Goal: Information Seeking & Learning: Learn about a topic

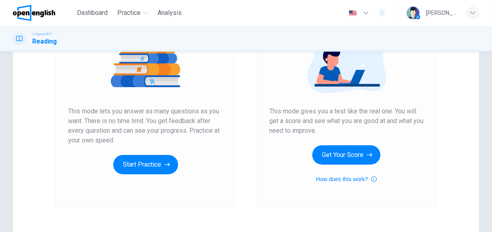
scroll to position [121, 0]
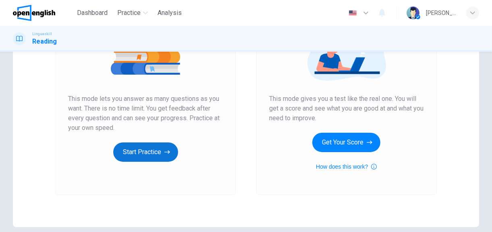
click at [165, 152] on icon "button" at bounding box center [168, 152] width 6 height 8
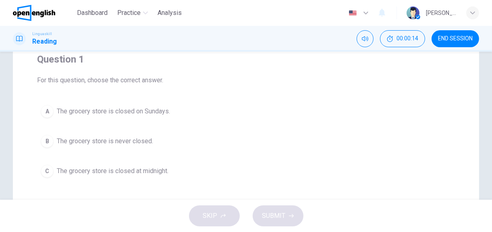
scroll to position [81, 0]
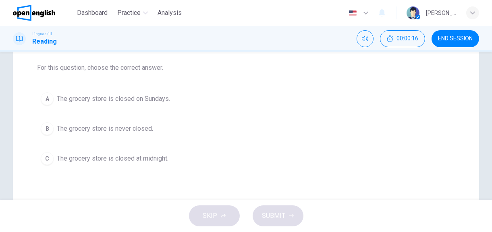
click at [54, 123] on button "B The grocery store is never closed." at bounding box center [246, 129] width 418 height 20
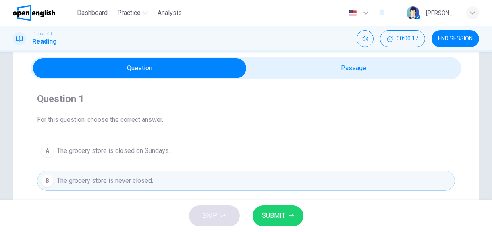
scroll to position [40, 0]
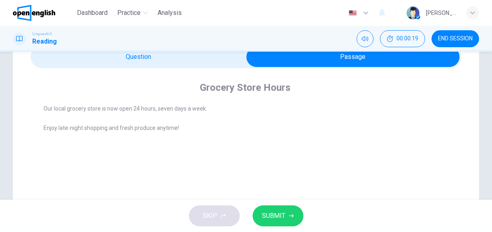
click at [168, 70] on div "Grocery Store Hours Our local grocery store is now open 24 hours, seven days a …" at bounding box center [246, 111] width 431 height 87
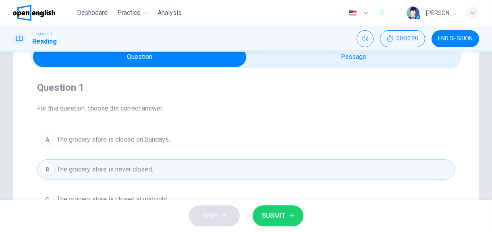
click at [274, 206] on button "SUBMIT" at bounding box center [278, 215] width 51 height 21
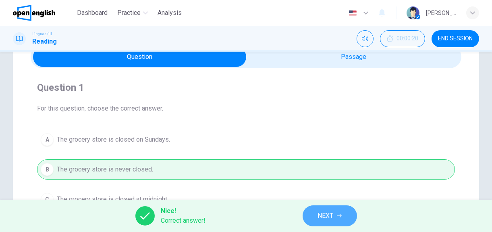
click at [318, 208] on button "NEXT" at bounding box center [330, 215] width 54 height 21
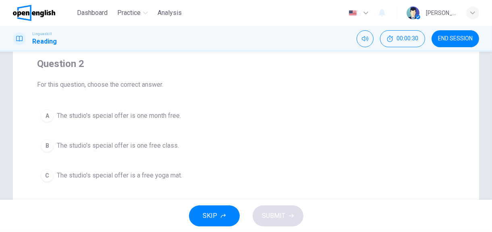
scroll to position [81, 0]
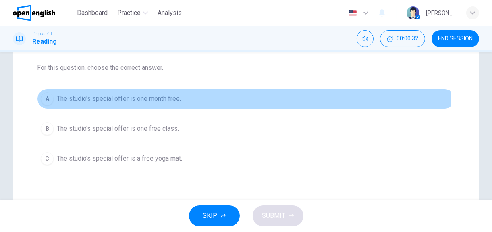
click at [52, 100] on div "A" at bounding box center [47, 98] width 13 height 13
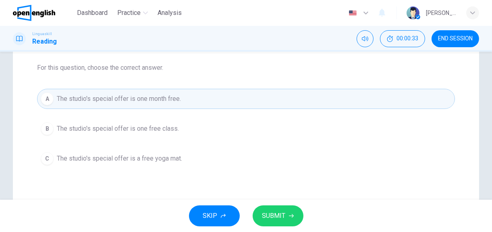
click at [267, 219] on span "SUBMIT" at bounding box center [274, 215] width 23 height 11
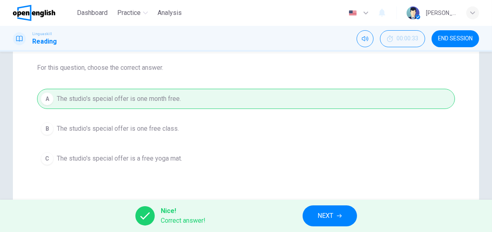
click at [317, 208] on button "NEXT" at bounding box center [330, 215] width 54 height 21
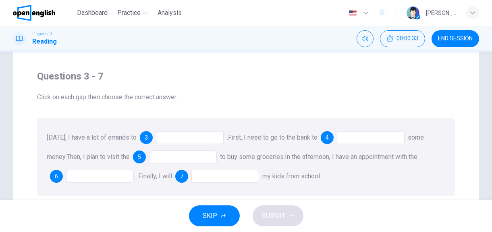
scroll to position [40, 0]
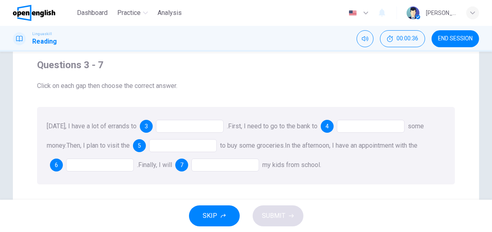
click at [186, 125] on div at bounding box center [190, 126] width 68 height 13
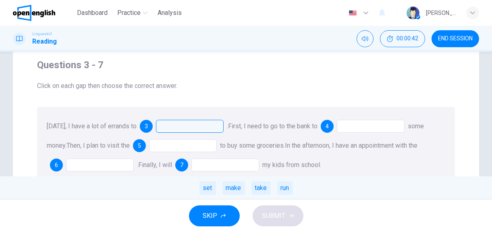
click at [366, 128] on div at bounding box center [371, 126] width 68 height 13
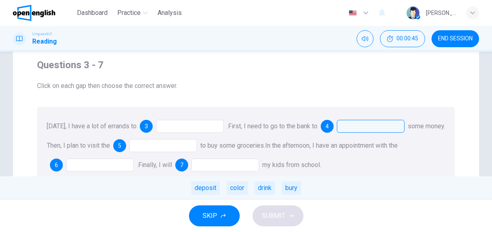
click at [213, 191] on div "deposit" at bounding box center [205, 188] width 29 height 14
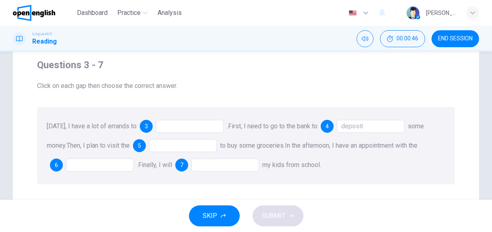
click at [193, 142] on div at bounding box center [183, 145] width 68 height 13
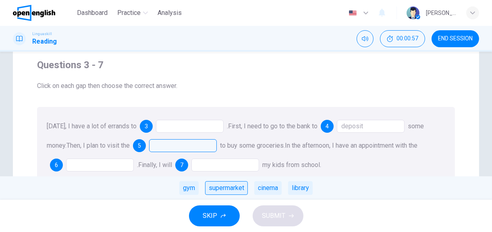
click at [217, 191] on div "supermarket" at bounding box center [226, 188] width 43 height 14
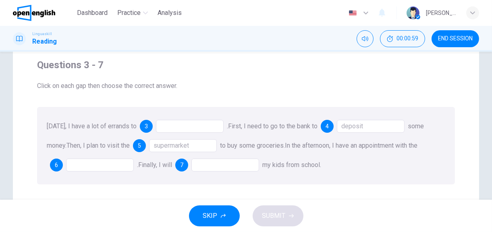
click at [106, 161] on div at bounding box center [100, 165] width 68 height 13
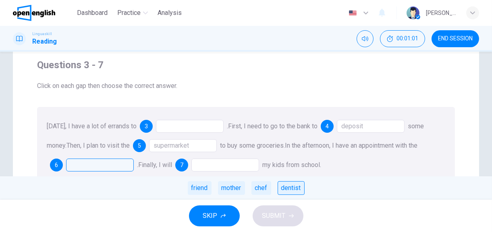
click at [287, 190] on div "dentist" at bounding box center [291, 188] width 27 height 14
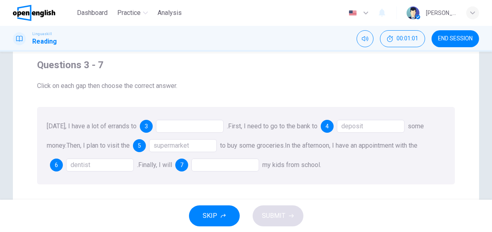
click at [229, 167] on div at bounding box center [226, 165] width 68 height 13
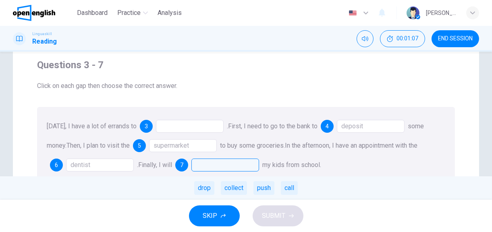
click at [217, 188] on div "drop collect push call" at bounding box center [246, 187] width 492 height 23
click at [208, 187] on div "drop" at bounding box center [204, 188] width 20 height 14
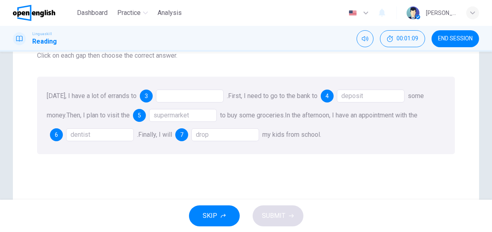
scroll to position [81, 0]
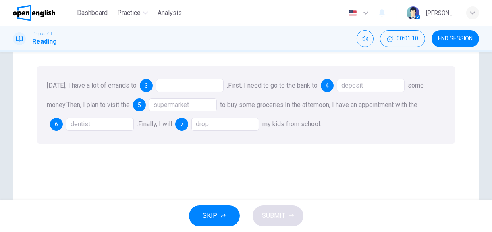
click at [181, 89] on div at bounding box center [190, 85] width 68 height 13
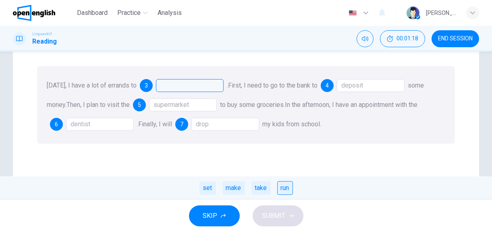
click at [278, 186] on div "run" at bounding box center [286, 188] width 16 height 14
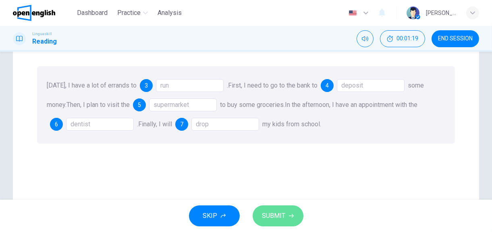
click at [285, 212] on span "SUBMIT" at bounding box center [274, 215] width 23 height 11
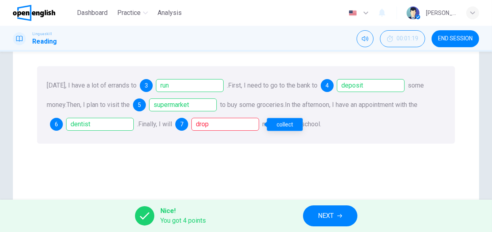
click at [240, 125] on div "drop" at bounding box center [226, 124] width 68 height 13
click at [330, 205] on div "Nice! You got 4 points NEXT" at bounding box center [246, 216] width 492 height 32
click at [330, 212] on span "NEXT" at bounding box center [327, 215] width 16 height 11
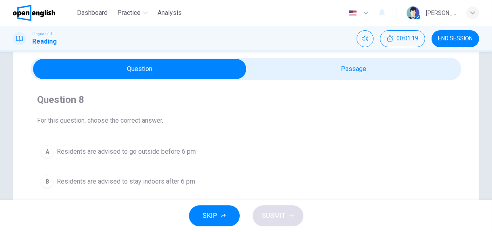
scroll to position [40, 0]
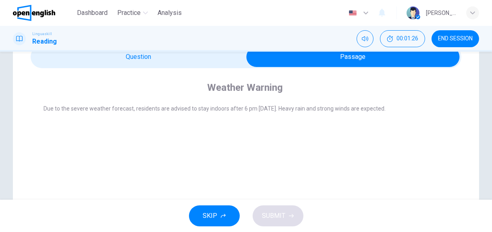
click at [181, 49] on div "Linguaskill Reading 00:01:26 END SESSION" at bounding box center [246, 39] width 492 height 26
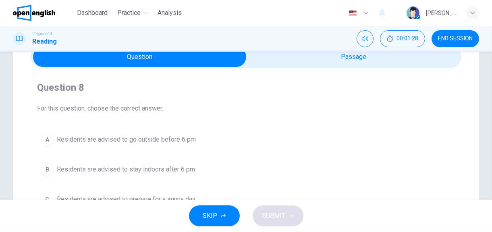
scroll to position [81, 0]
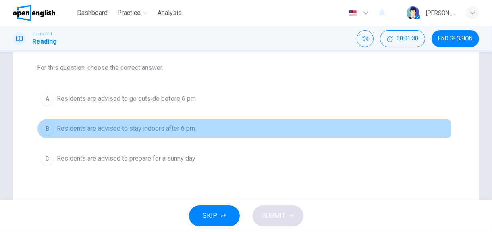
click at [53, 130] on div "B" at bounding box center [47, 128] width 13 height 13
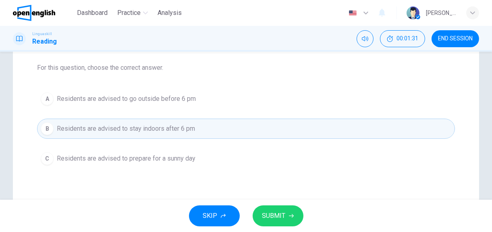
click at [269, 209] on button "SUBMIT" at bounding box center [278, 215] width 51 height 21
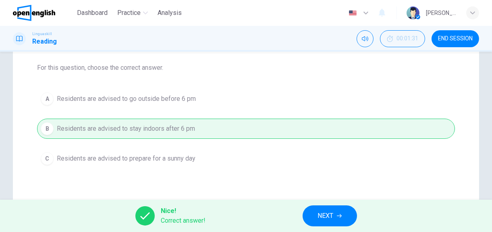
click at [342, 219] on button "NEXT" at bounding box center [330, 215] width 54 height 21
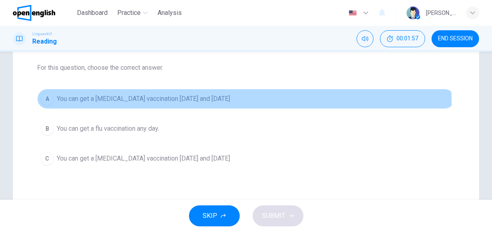
click at [170, 104] on button "A You can get a [MEDICAL_DATA] vaccination [DATE] and [DATE]" at bounding box center [246, 99] width 418 height 20
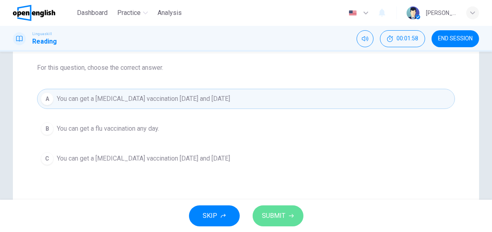
click at [263, 211] on span "SUBMIT" at bounding box center [274, 215] width 23 height 11
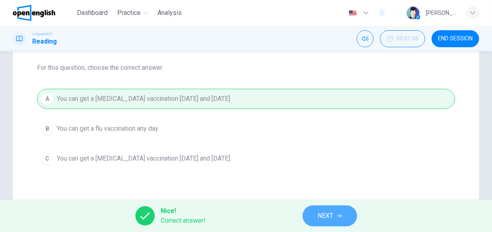
click at [324, 210] on button "NEXT" at bounding box center [330, 215] width 54 height 21
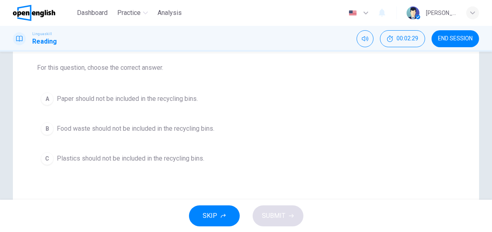
click at [164, 132] on span "Food waste should not be included in the recycling bins." at bounding box center [136, 129] width 158 height 10
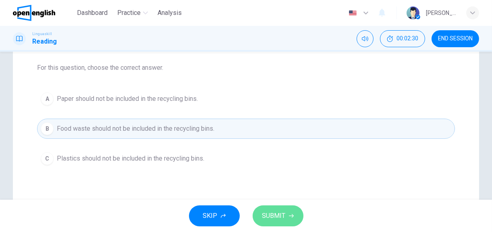
click at [280, 214] on span "SUBMIT" at bounding box center [274, 215] width 23 height 11
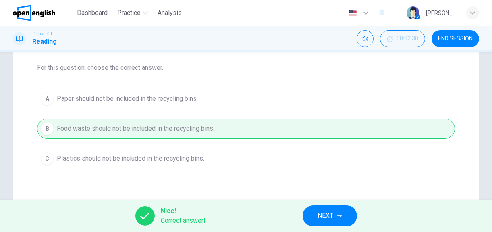
click at [321, 217] on span "NEXT" at bounding box center [326, 215] width 16 height 11
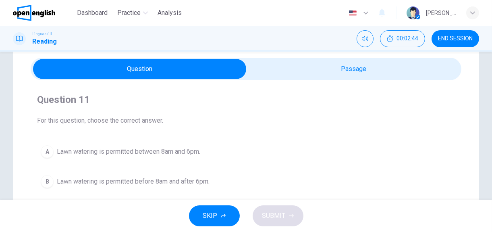
scroll to position [40, 0]
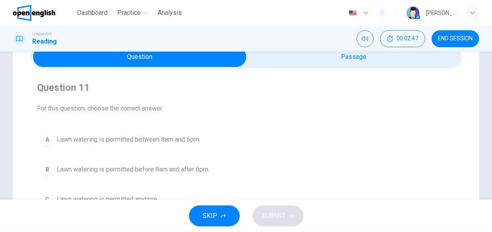
click at [184, 169] on span "Lawn watering is permitted before 8am and after 6pm." at bounding box center [133, 170] width 153 height 10
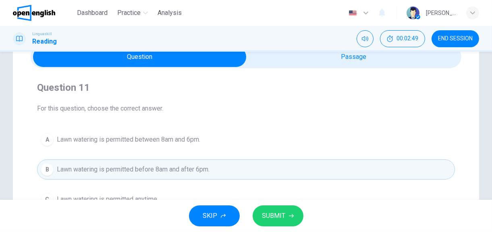
click at [289, 212] on button "SUBMIT" at bounding box center [278, 215] width 51 height 21
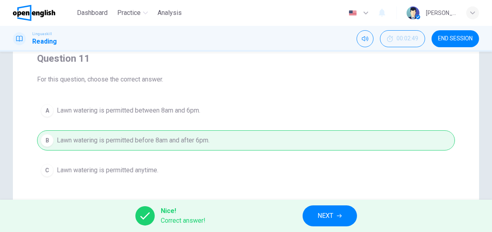
scroll to position [81, 0]
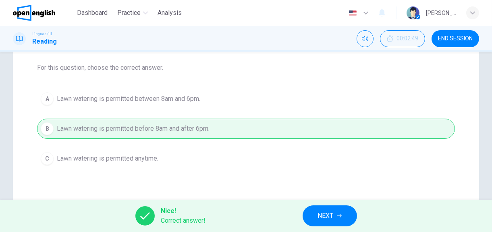
click at [329, 209] on button "NEXT" at bounding box center [330, 215] width 54 height 21
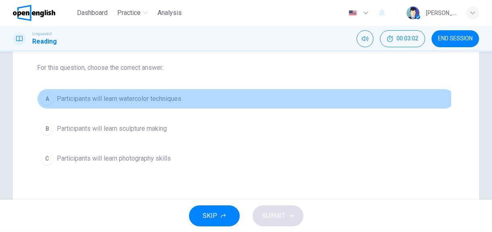
click at [151, 100] on span "Participants will learn watercolor techniques" at bounding box center [119, 99] width 125 height 10
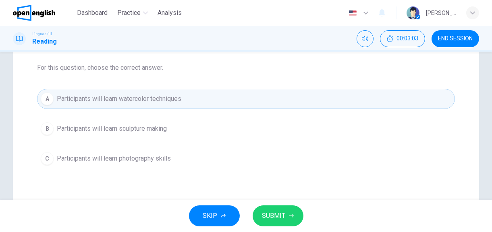
click at [281, 210] on span "SUBMIT" at bounding box center [274, 215] width 23 height 11
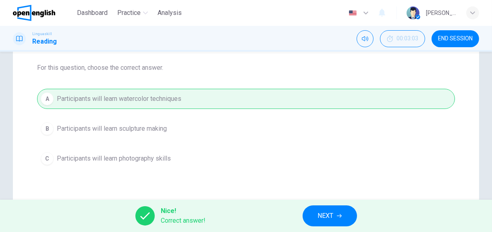
click at [326, 219] on span "NEXT" at bounding box center [326, 215] width 16 height 11
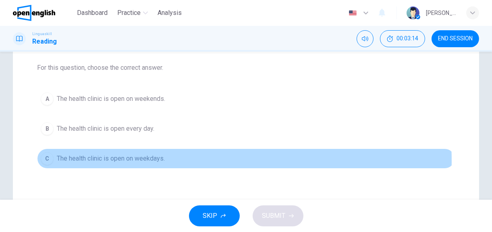
click at [138, 160] on span "The health clinic is open on weekdays." at bounding box center [111, 159] width 108 height 10
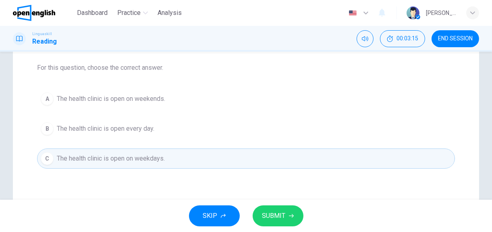
click at [268, 218] on span "SUBMIT" at bounding box center [274, 215] width 23 height 11
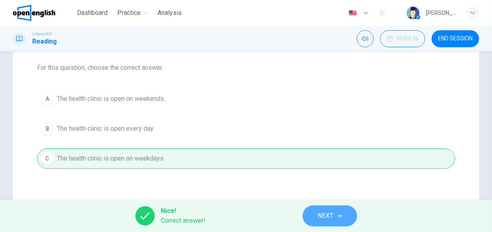
click at [340, 215] on icon "button" at bounding box center [339, 215] width 5 height 5
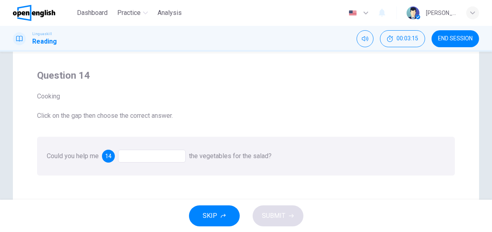
scroll to position [40, 0]
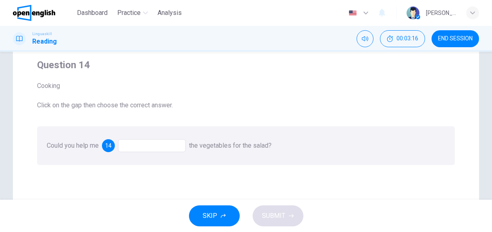
click at [140, 146] on div at bounding box center [152, 145] width 68 height 13
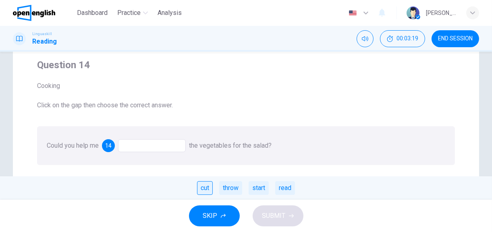
click at [206, 190] on div "cut" at bounding box center [205, 188] width 16 height 14
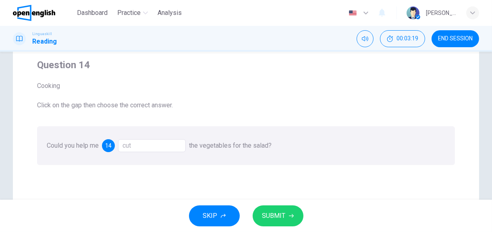
click at [278, 214] on span "SUBMIT" at bounding box center [274, 215] width 23 height 11
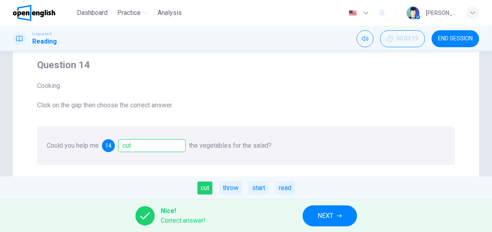
click at [342, 220] on button "NEXT" at bounding box center [330, 215] width 54 height 21
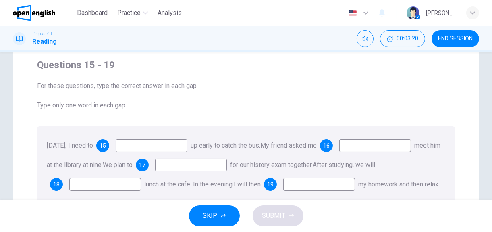
click at [149, 148] on input at bounding box center [152, 145] width 72 height 13
click at [109, 139] on div "15" at bounding box center [102, 145] width 13 height 13
click at [106, 145] on span "15" at bounding box center [103, 146] width 6 height 6
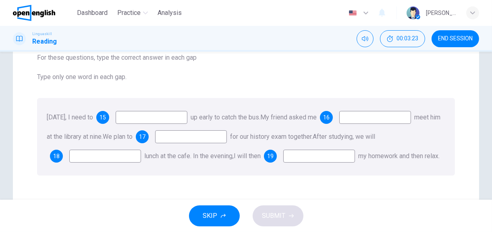
scroll to position [81, 0]
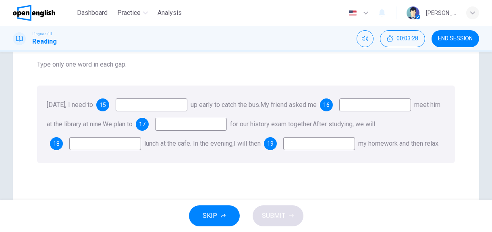
click at [164, 111] on input at bounding box center [152, 104] width 72 height 13
type input "****"
type input "**"
type input "*****"
type input "****"
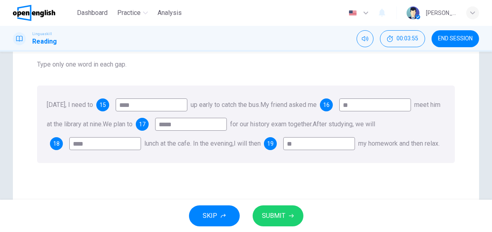
type input "**"
click at [265, 213] on span "SUBMIT" at bounding box center [274, 215] width 23 height 11
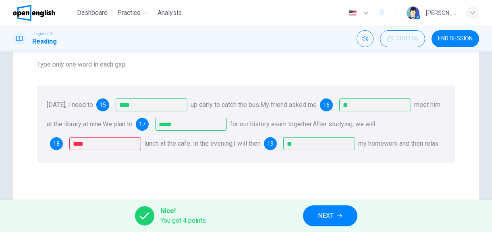
click at [219, 137] on div "[DATE], I need to 15 **** up early to catch the bus. My friend asked me 16 ** m…" at bounding box center [246, 124] width 418 height 77
click at [257, 163] on div "[DATE], I need to 15 **** up early to catch the bus. My friend asked me 16 ** m…" at bounding box center [246, 124] width 418 height 77
click at [334, 214] on span "NEXT" at bounding box center [327, 215] width 16 height 11
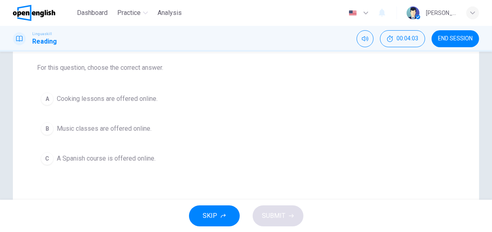
click at [116, 159] on span "A Spanish course is offered online." at bounding box center [106, 159] width 99 height 10
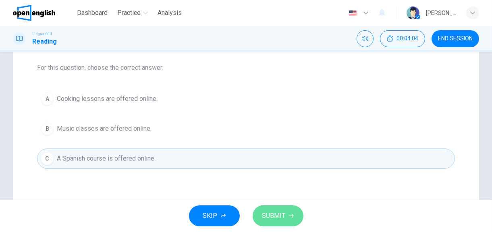
click at [276, 212] on span "SUBMIT" at bounding box center [274, 215] width 23 height 11
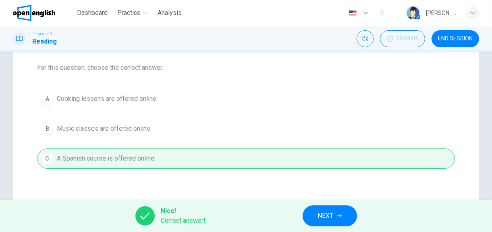
click at [317, 209] on button "NEXT" at bounding box center [330, 215] width 54 height 21
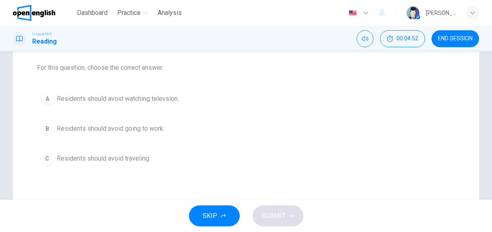
click at [123, 154] on span "Residents should avoid traveling." at bounding box center [104, 159] width 94 height 10
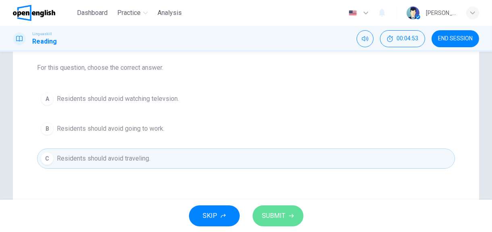
click at [271, 215] on span "SUBMIT" at bounding box center [274, 215] width 23 height 11
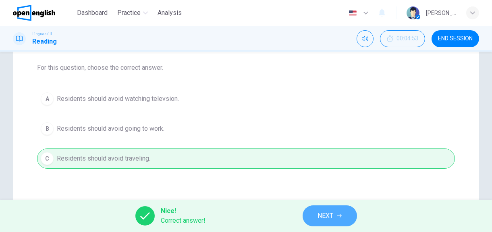
click at [344, 217] on button "NEXT" at bounding box center [330, 215] width 54 height 21
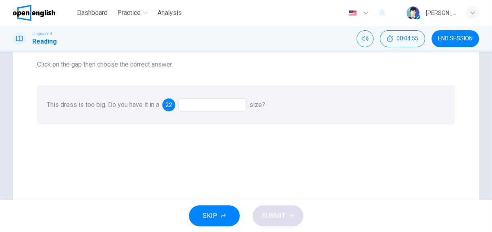
click at [195, 105] on div at bounding box center [213, 104] width 68 height 13
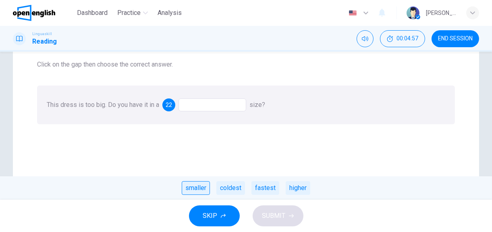
click at [201, 192] on div "smaller" at bounding box center [196, 188] width 28 height 14
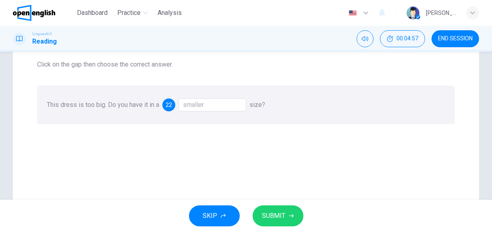
click at [274, 217] on span "SUBMIT" at bounding box center [274, 215] width 23 height 11
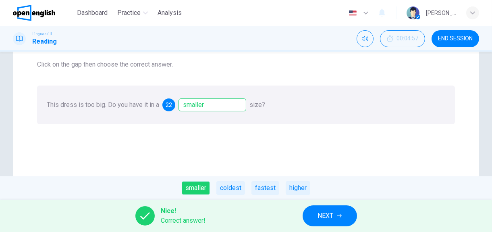
click at [326, 217] on span "NEXT" at bounding box center [326, 215] width 16 height 11
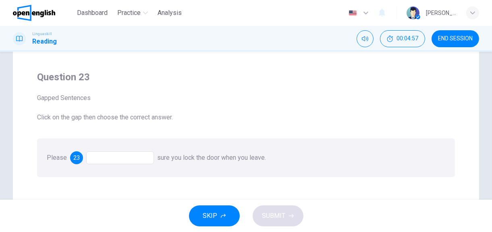
scroll to position [40, 0]
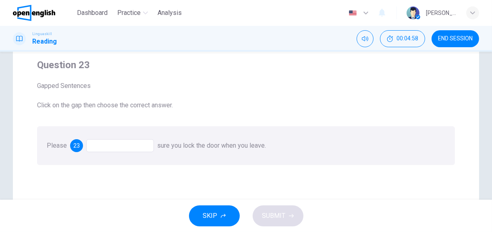
click at [117, 148] on div at bounding box center [120, 145] width 68 height 13
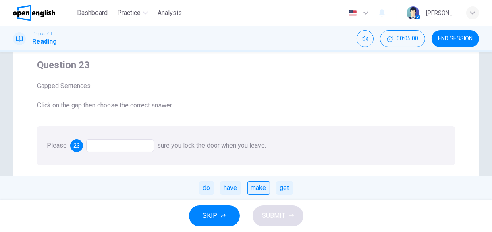
click at [259, 191] on div "make" at bounding box center [259, 188] width 23 height 14
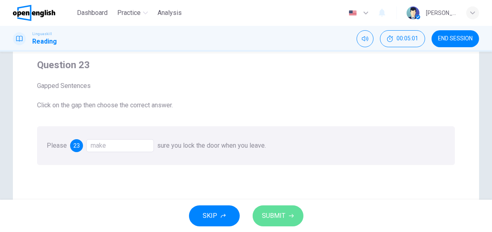
click at [288, 221] on button "SUBMIT" at bounding box center [278, 215] width 51 height 21
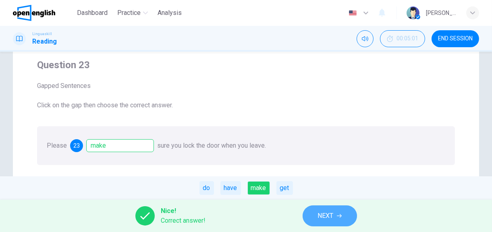
click at [317, 210] on button "NEXT" at bounding box center [330, 215] width 54 height 21
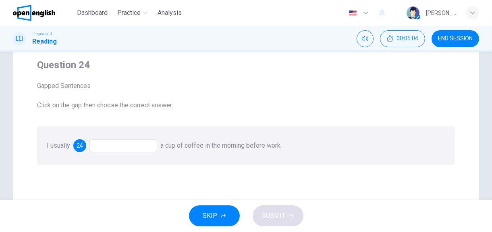
click at [133, 148] on div at bounding box center [124, 145] width 68 height 13
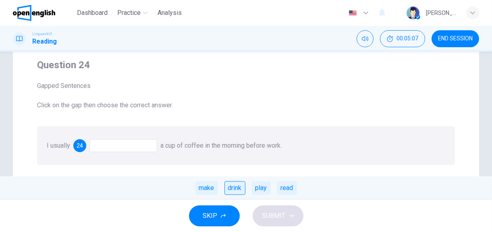
click at [234, 190] on div "drink" at bounding box center [235, 188] width 21 height 14
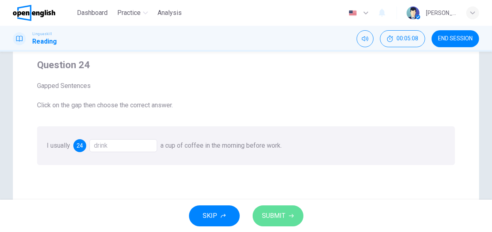
click at [278, 212] on span "SUBMIT" at bounding box center [274, 215] width 23 height 11
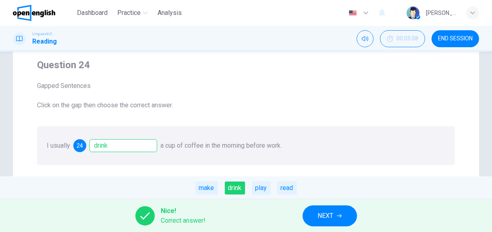
click at [318, 213] on span "NEXT" at bounding box center [326, 215] width 16 height 11
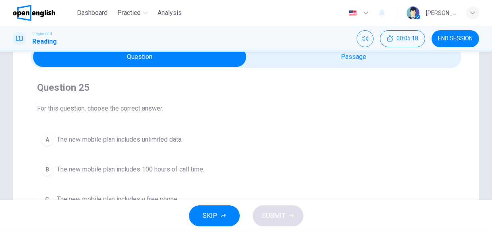
click at [294, 69] on div "Question 25 For this question, choose the correct answer. A The new mobile plan…" at bounding box center [246, 145] width 431 height 154
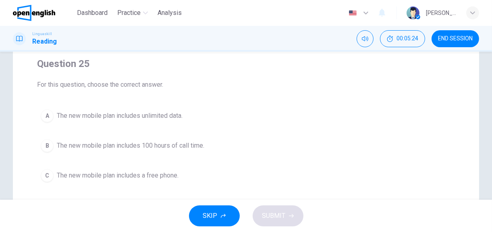
scroll to position [81, 0]
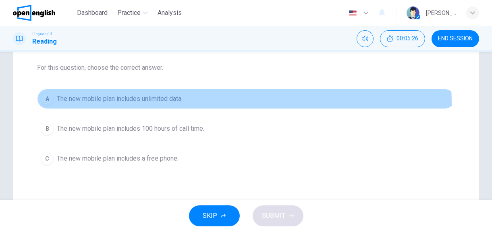
click at [169, 103] on button "A The new mobile plan includes unlimited data." at bounding box center [246, 99] width 418 height 20
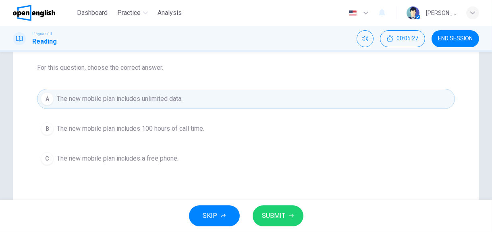
click at [274, 207] on button "SUBMIT" at bounding box center [278, 215] width 51 height 21
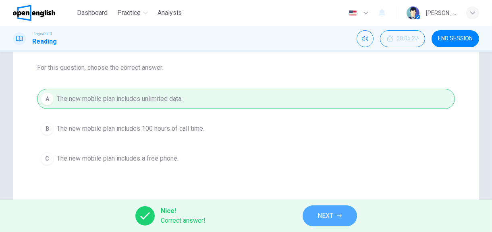
click at [330, 208] on button "NEXT" at bounding box center [330, 215] width 54 height 21
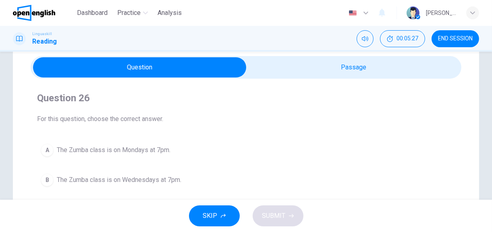
scroll to position [40, 0]
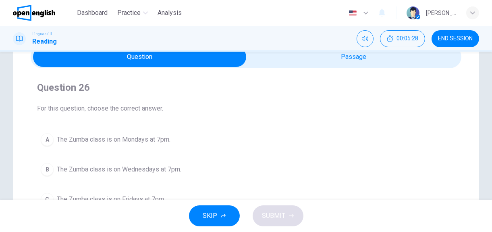
click at [282, 68] on div "Question 26 For this question, choose the correct answer. A The Zumba class is …" at bounding box center [246, 145] width 431 height 154
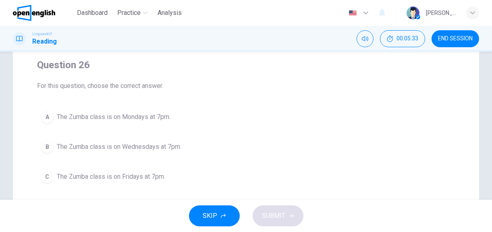
scroll to position [81, 0]
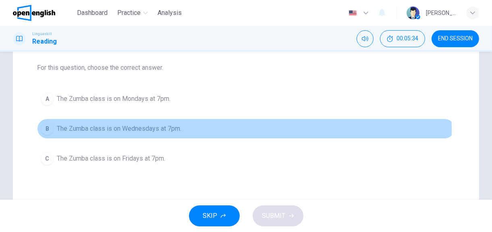
click at [160, 130] on span "The Zumba class is on Wednesdays at 7pm." at bounding box center [119, 129] width 125 height 10
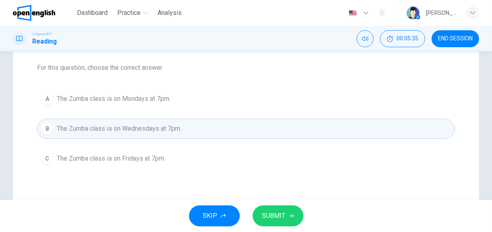
click at [277, 209] on button "SUBMIT" at bounding box center [278, 215] width 51 height 21
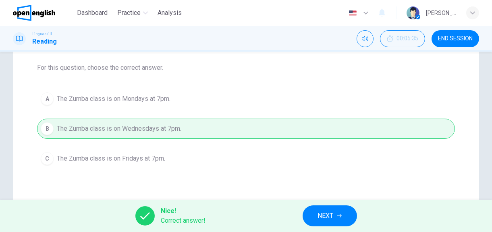
click at [295, 212] on div "Nice! Correct answer! NEXT" at bounding box center [246, 216] width 492 height 32
click at [314, 221] on button "NEXT" at bounding box center [330, 215] width 54 height 21
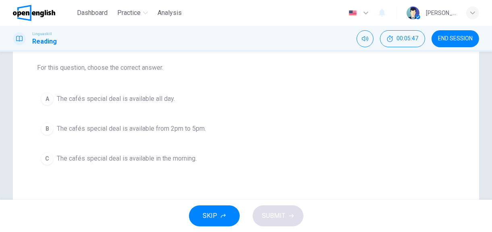
click at [142, 131] on span "The cafés special deal is available from 2pm to 5pm." at bounding box center [131, 129] width 149 height 10
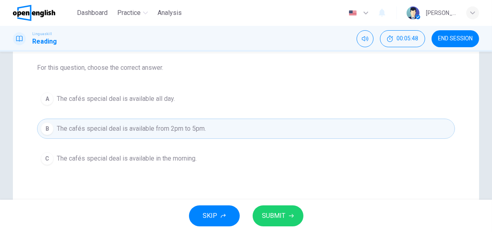
click at [273, 217] on span "SUBMIT" at bounding box center [274, 215] width 23 height 11
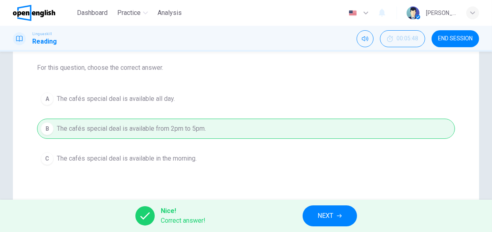
click at [317, 213] on button "NEXT" at bounding box center [330, 215] width 54 height 21
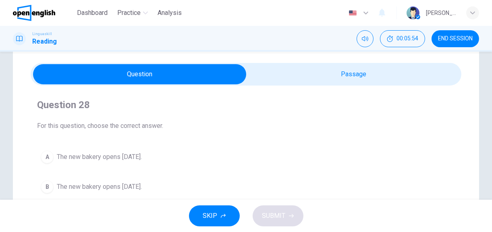
scroll to position [40, 0]
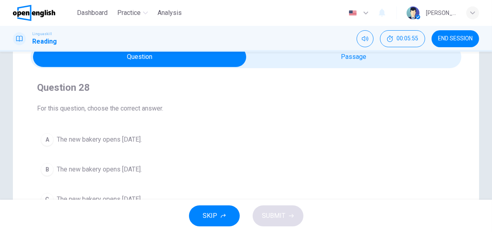
click at [142, 169] on span "The new bakery opens [DATE]." at bounding box center [99, 170] width 85 height 10
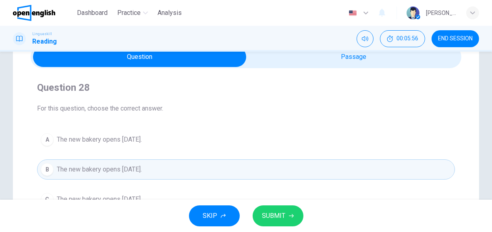
click at [263, 215] on span "SUBMIT" at bounding box center [274, 215] width 23 height 11
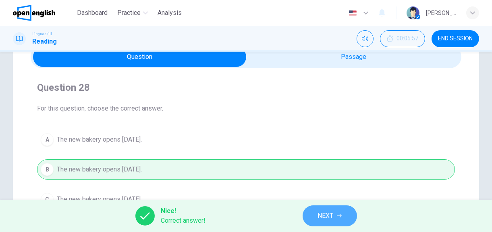
click at [342, 222] on button "NEXT" at bounding box center [330, 215] width 54 height 21
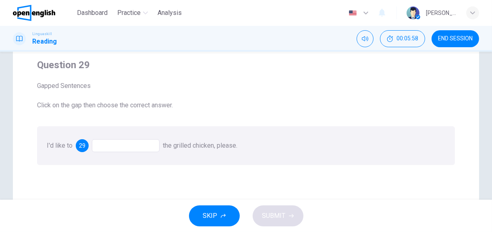
click at [131, 146] on div at bounding box center [126, 145] width 68 height 13
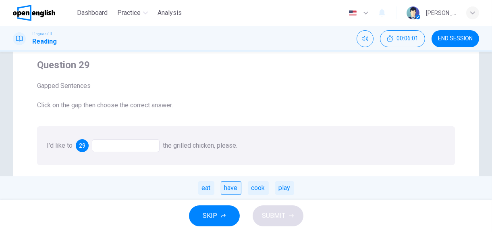
click at [227, 185] on div "have" at bounding box center [231, 188] width 21 height 14
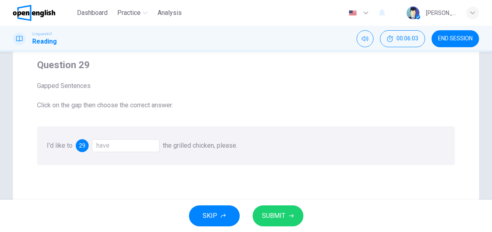
click at [108, 146] on div "have" at bounding box center [126, 145] width 68 height 13
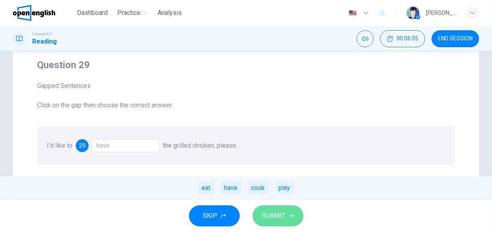
click at [272, 213] on span "SUBMIT" at bounding box center [274, 215] width 23 height 11
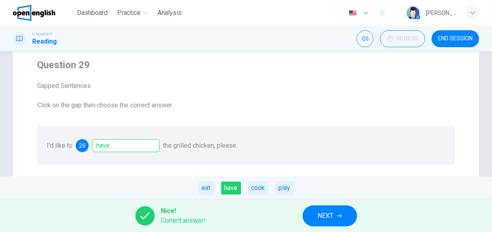
click at [310, 216] on button "NEXT" at bounding box center [330, 215] width 54 height 21
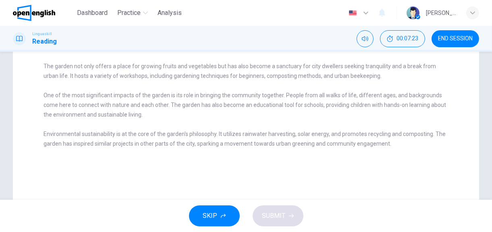
scroll to position [81, 0]
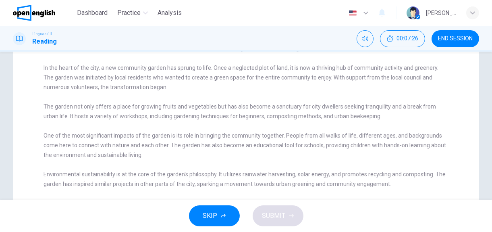
drag, startPoint x: 296, startPoint y: 139, endPoint x: 338, endPoint y: 144, distance: 42.3
click at [338, 144] on span "One of the most significant impacts of the garden is its role in bringing the c…" at bounding box center [245, 145] width 403 height 26
drag, startPoint x: 83, startPoint y: 118, endPoint x: 207, endPoint y: 121, distance: 124.3
click at [207, 121] on div "The garden not only offers a place for growing fruits and vegetables but has al…" at bounding box center [247, 111] width 406 height 19
drag, startPoint x: 101, startPoint y: 143, endPoint x: 196, endPoint y: 145, distance: 95.2
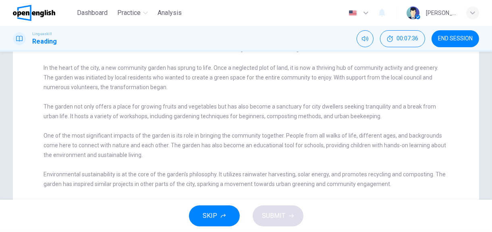
click at [196, 145] on div "One of the most significant impacts of the garden is its role in bringing the c…" at bounding box center [247, 145] width 406 height 29
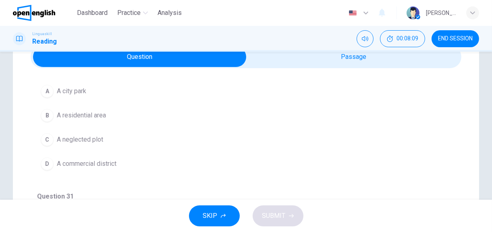
click at [98, 139] on span "A neglected plot" at bounding box center [80, 140] width 46 height 10
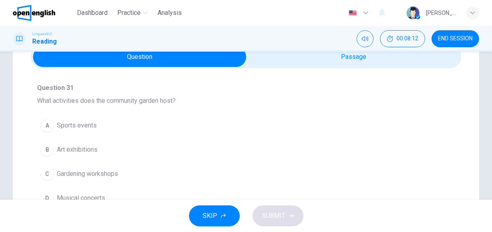
scroll to position [201, 0]
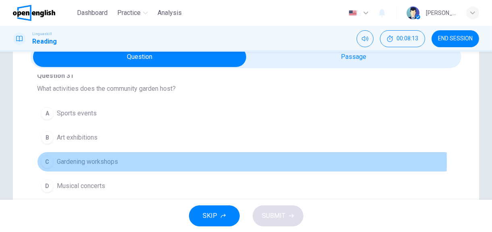
click at [111, 160] on span "Gardening workshops" at bounding box center [87, 162] width 61 height 10
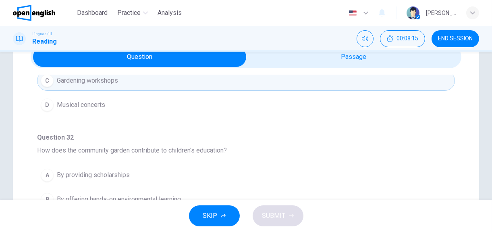
scroll to position [323, 0]
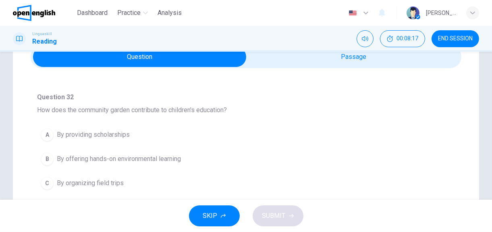
click at [151, 156] on span "By offering hands-on environmental learning" at bounding box center [119, 159] width 124 height 10
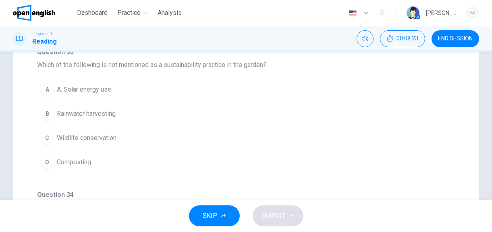
scroll to position [121, 0]
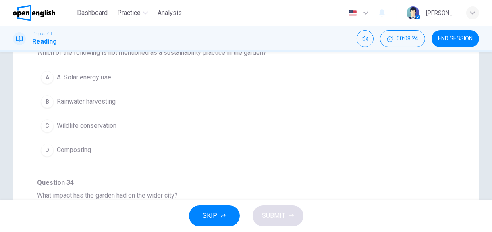
click at [94, 125] on span "Wildlife conservation" at bounding box center [87, 126] width 60 height 10
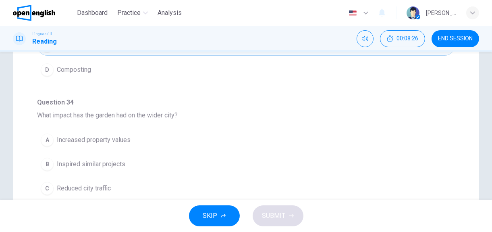
scroll to position [242, 0]
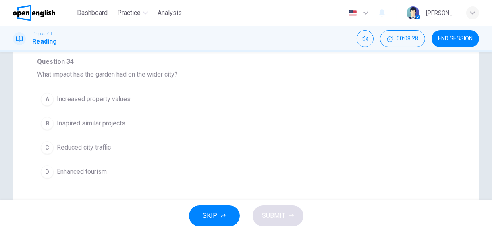
click at [108, 120] on span "Inspired similar projects" at bounding box center [91, 124] width 69 height 10
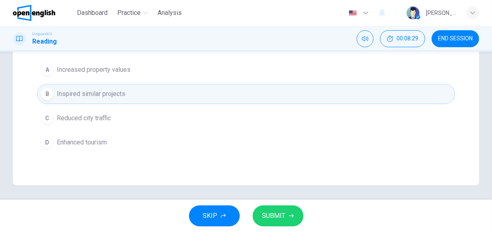
scroll to position [273, 0]
click at [275, 207] on button "SUBMIT" at bounding box center [278, 215] width 51 height 21
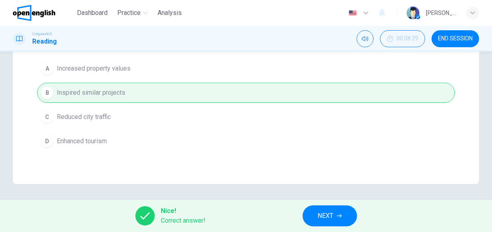
click at [319, 212] on span "NEXT" at bounding box center [326, 215] width 16 height 11
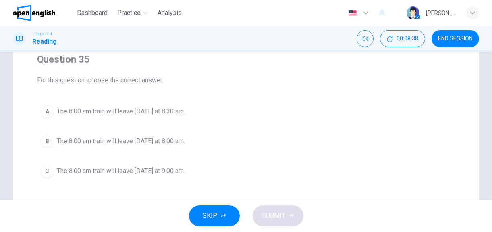
scroll to position [81, 0]
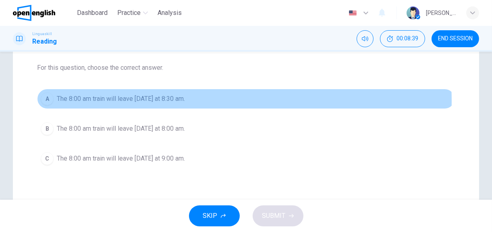
click at [171, 100] on span "The 8:00 am train will leave [DATE] at 8:30 am." at bounding box center [121, 99] width 128 height 10
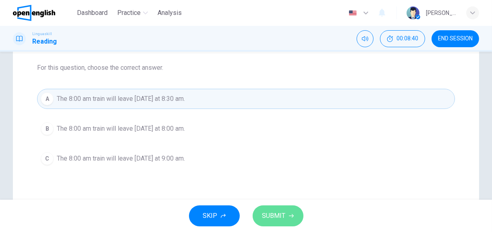
click at [290, 211] on button "SUBMIT" at bounding box center [278, 215] width 51 height 21
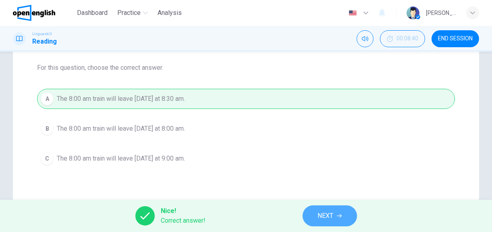
click at [340, 219] on button "NEXT" at bounding box center [330, 215] width 54 height 21
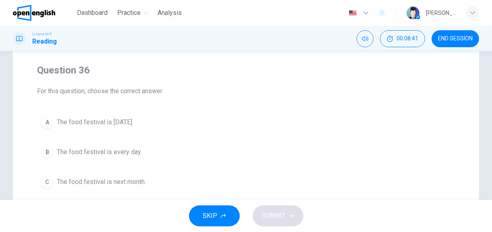
scroll to position [40, 0]
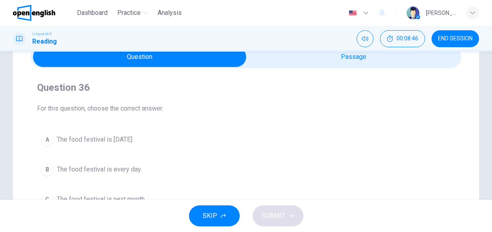
click at [134, 138] on span "The food festival is [DATE]." at bounding box center [95, 140] width 77 height 10
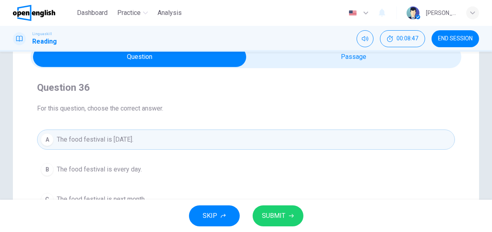
click at [274, 208] on button "SUBMIT" at bounding box center [278, 215] width 51 height 21
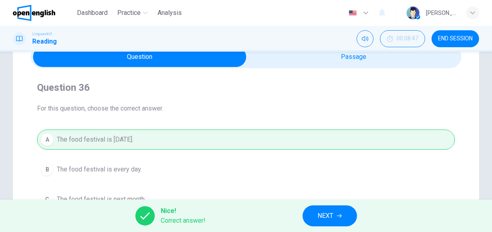
click at [323, 217] on span "NEXT" at bounding box center [326, 215] width 16 height 11
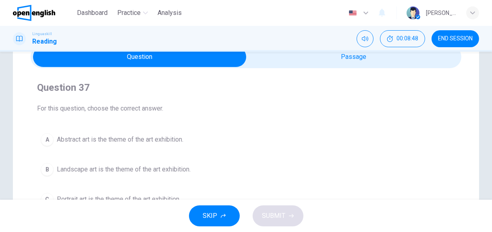
click at [292, 67] on span at bounding box center [246, 57] width 431 height 23
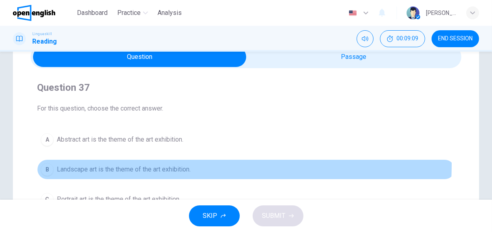
click at [177, 165] on span "Landscape art is the theme of the art exhibition." at bounding box center [124, 170] width 134 height 10
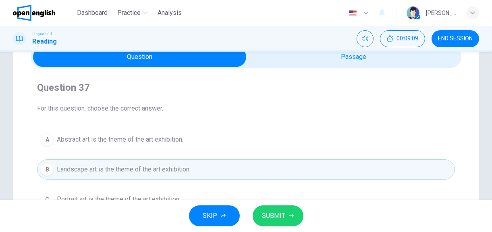
click at [265, 211] on span "SUBMIT" at bounding box center [274, 215] width 23 height 11
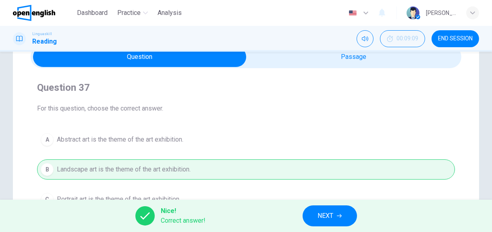
click at [296, 215] on div "Nice! Correct answer! NEXT" at bounding box center [246, 216] width 492 height 32
click at [299, 216] on div "Nice! Correct answer! NEXT" at bounding box center [246, 216] width 492 height 32
click at [346, 212] on button "NEXT" at bounding box center [330, 215] width 54 height 21
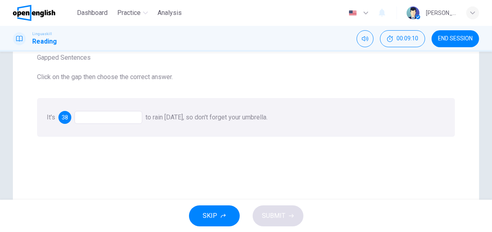
scroll to position [81, 0]
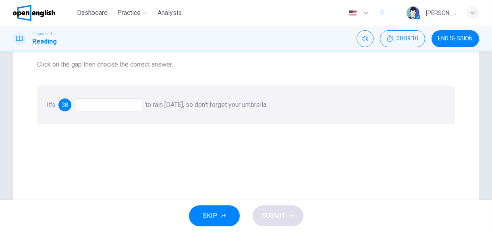
click at [125, 106] on div at bounding box center [109, 104] width 68 height 13
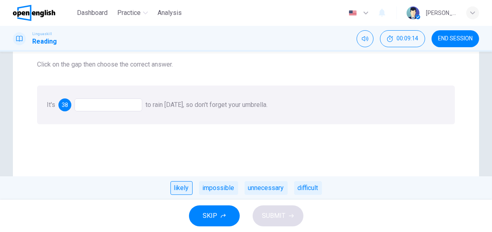
click at [177, 191] on div "likely" at bounding box center [182, 188] width 22 height 14
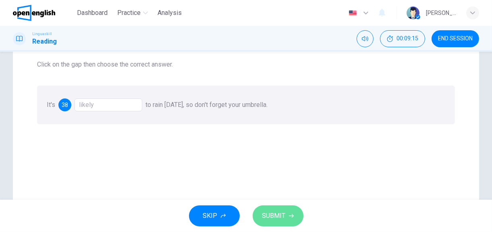
click at [275, 221] on span "SUBMIT" at bounding box center [274, 215] width 23 height 11
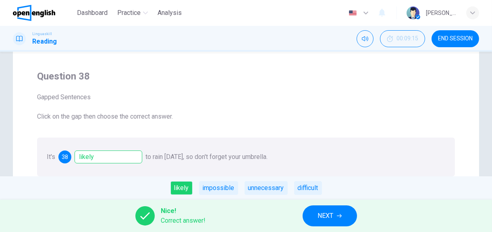
scroll to position [40, 0]
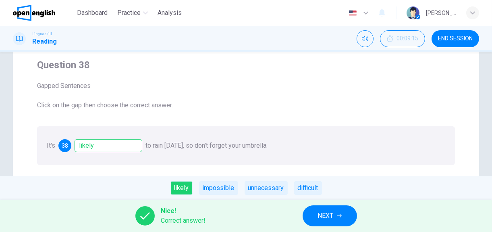
click at [342, 219] on button "NEXT" at bounding box center [330, 215] width 54 height 21
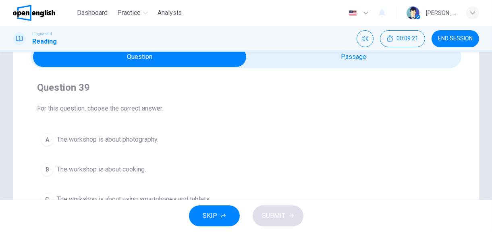
scroll to position [81, 0]
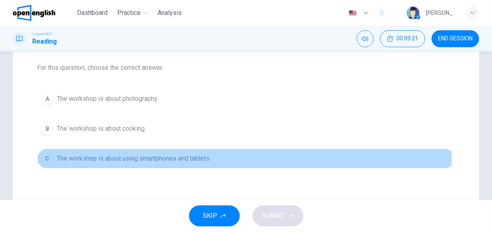
click at [131, 156] on span "The workshop is about using smartphones and tablets." at bounding box center [134, 159] width 154 height 10
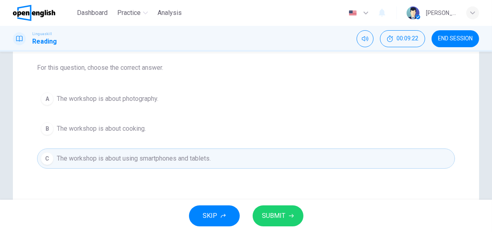
click at [294, 218] on button "SUBMIT" at bounding box center [278, 215] width 51 height 21
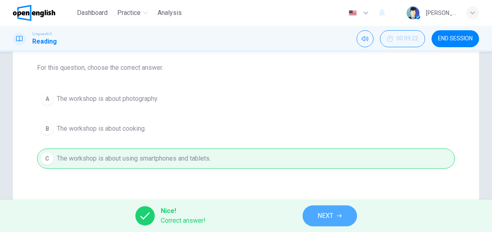
click at [324, 220] on span "NEXT" at bounding box center [326, 215] width 16 height 11
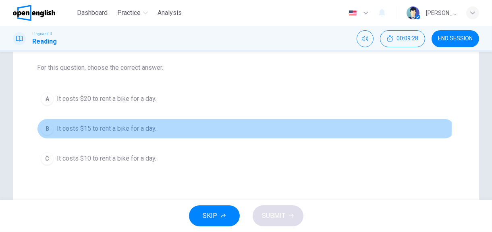
click at [149, 126] on span "It costs $15 to rent a bike for a day." at bounding box center [107, 129] width 100 height 10
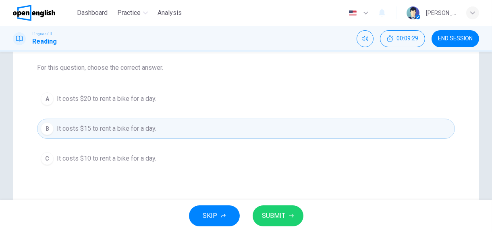
click at [280, 210] on button "SUBMIT" at bounding box center [278, 215] width 51 height 21
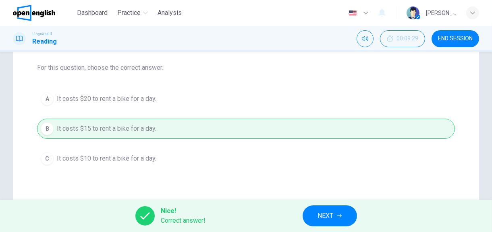
click at [325, 216] on span "NEXT" at bounding box center [326, 215] width 16 height 11
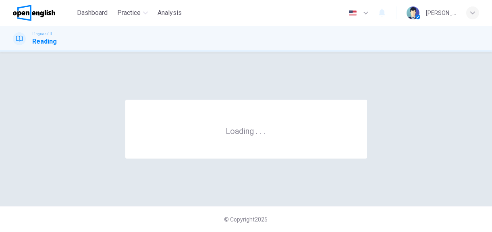
scroll to position [0, 0]
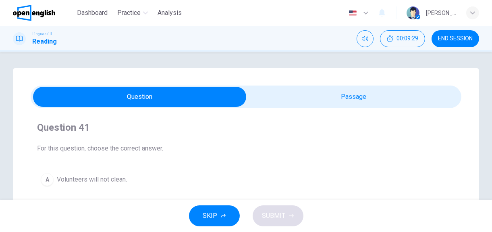
click at [454, 40] on span "END SESSION" at bounding box center [455, 38] width 35 height 6
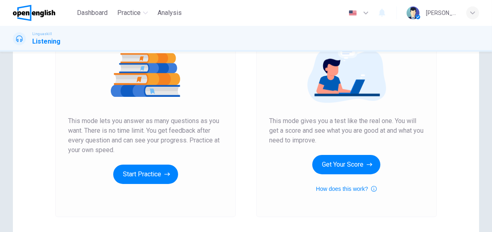
scroll to position [81, 0]
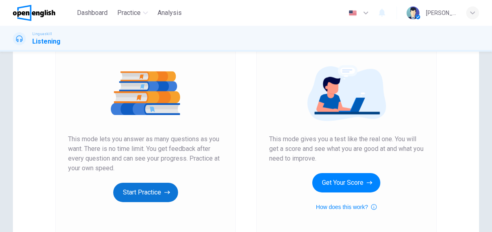
click at [138, 189] on button "Start Practice" at bounding box center [145, 192] width 65 height 19
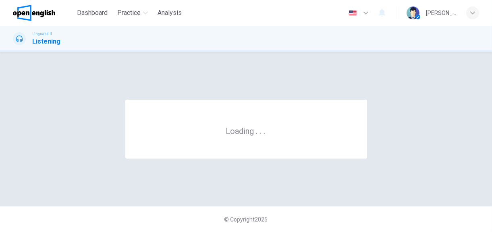
scroll to position [0, 0]
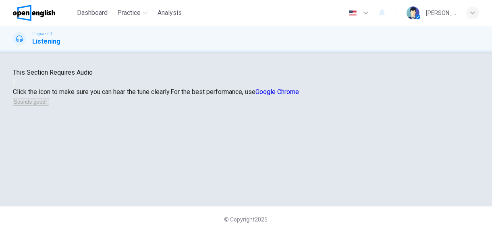
click at [15, 86] on button "button" at bounding box center [14, 83] width 2 height 8
click at [49, 106] on button "Sounds good!" at bounding box center [31, 102] width 36 height 8
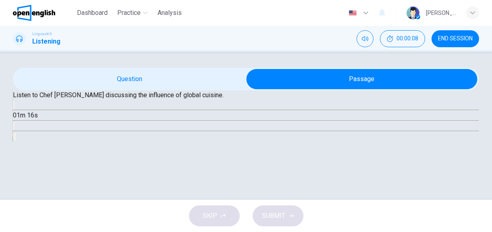
scroll to position [81, 0]
click at [23, 117] on icon "button" at bounding box center [19, 112] width 8 height 10
type input "*"
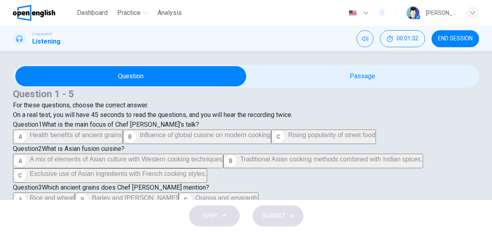
scroll to position [121, 0]
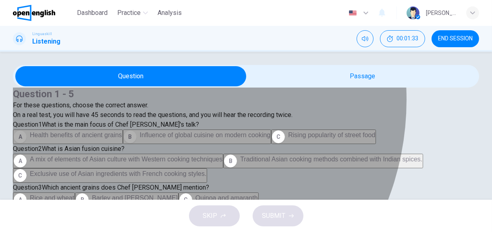
click at [145, 131] on span "Influence of global cuisine on modern cooking" at bounding box center [205, 134] width 131 height 7
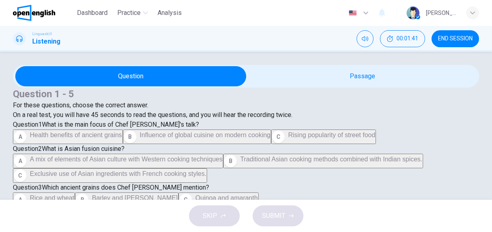
scroll to position [201, 0]
click at [167, 156] on span "A mix of elements of Asian culture with Western cooking techniques" at bounding box center [126, 159] width 193 height 7
click at [196, 194] on span "Quinoa and amaranth" at bounding box center [227, 197] width 63 height 7
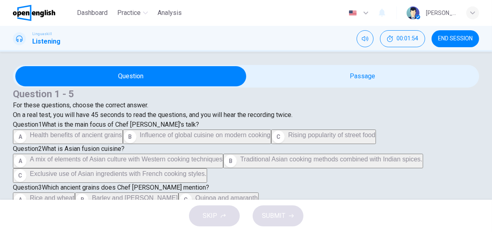
click at [124, 219] on span "To avoid cultural appropriation" at bounding box center [158, 222] width 86 height 7
click at [269, 208] on button "SUBMIT" at bounding box center [278, 215] width 51 height 21
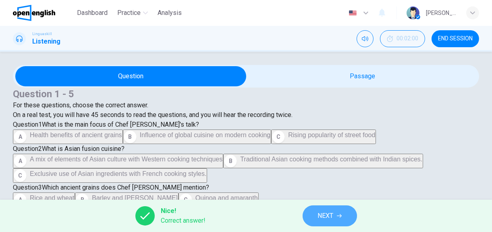
click at [324, 215] on span "NEXT" at bounding box center [326, 215] width 16 height 11
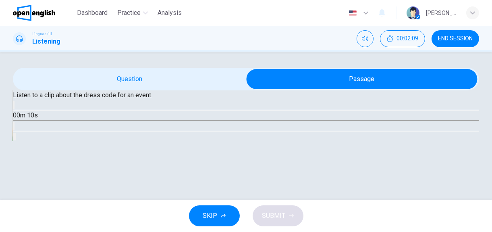
scroll to position [81, 0]
click at [23, 117] on icon "button" at bounding box center [19, 112] width 8 height 10
type input "*"
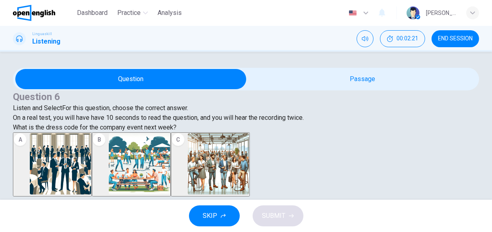
scroll to position [2, 0]
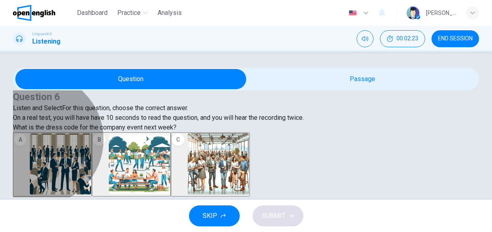
click at [249, 155] on img "button" at bounding box center [218, 163] width 61 height 61
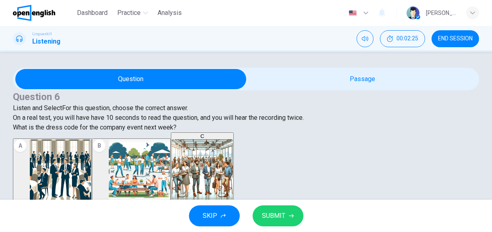
click at [296, 201] on div "SKIP SUBMIT" at bounding box center [246, 216] width 492 height 32
click at [293, 210] on button "SUBMIT" at bounding box center [278, 215] width 51 height 21
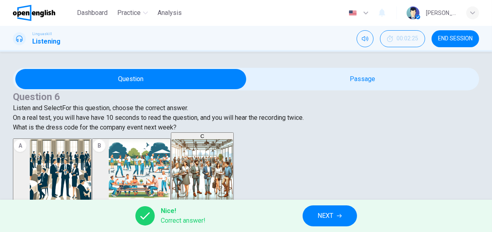
click at [346, 219] on button "NEXT" at bounding box center [330, 215] width 54 height 21
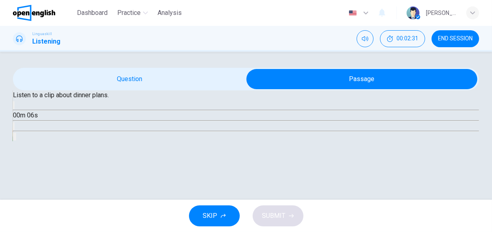
scroll to position [81, 0]
click at [15, 109] on button "button" at bounding box center [14, 105] width 2 height 8
type input "*"
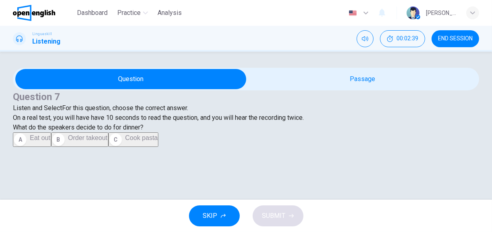
click at [125, 141] on span "Cook pasta" at bounding box center [141, 137] width 33 height 7
click at [273, 214] on span "SUBMIT" at bounding box center [274, 215] width 23 height 11
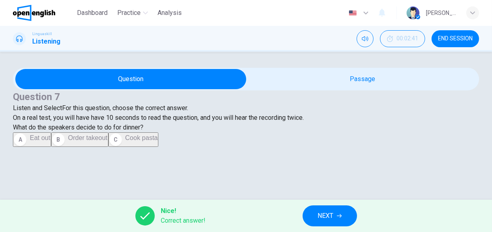
scroll to position [125, 0]
click at [346, 219] on button "NEXT" at bounding box center [330, 215] width 54 height 21
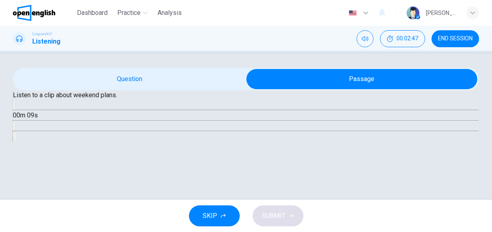
scroll to position [81, 0]
click at [15, 109] on button "button" at bounding box center [14, 105] width 2 height 8
type input "*"
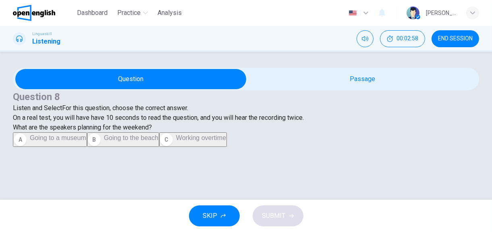
scroll to position [121, 0]
click at [104, 136] on span "Going to the beach" at bounding box center [131, 137] width 54 height 7
click at [274, 208] on button "SUBMIT" at bounding box center [278, 215] width 51 height 21
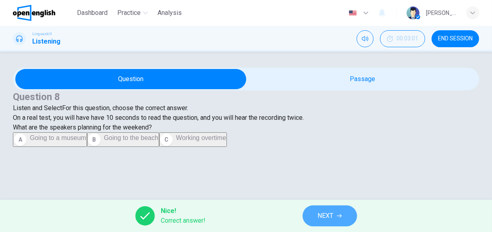
click at [336, 217] on button "NEXT" at bounding box center [330, 215] width 54 height 21
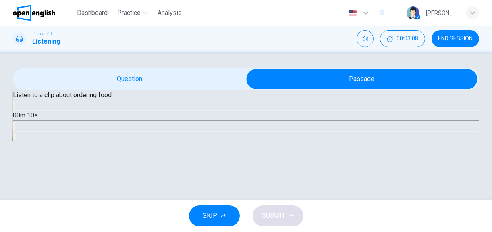
scroll to position [81, 0]
click at [14, 107] on icon "button" at bounding box center [14, 107] width 0 height 0
type input "**"
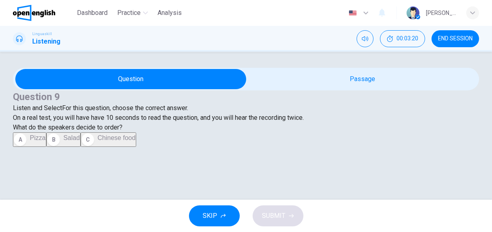
scroll to position [125, 0]
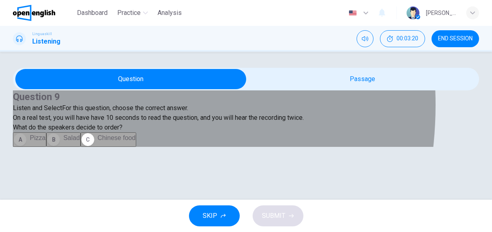
click at [66, 139] on button "B Salad" at bounding box center [63, 139] width 34 height 15
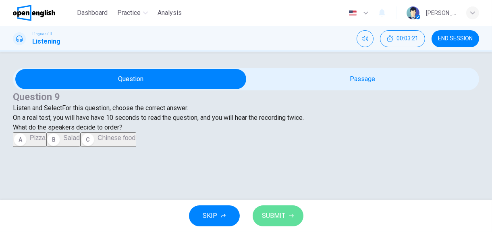
click at [278, 212] on span "SUBMIT" at bounding box center [274, 215] width 23 height 11
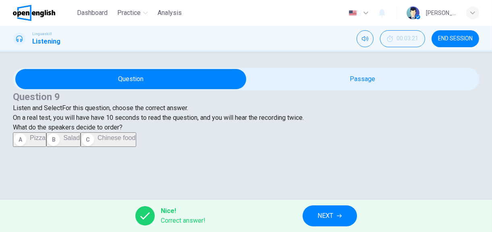
click at [325, 218] on span "NEXT" at bounding box center [326, 215] width 16 height 11
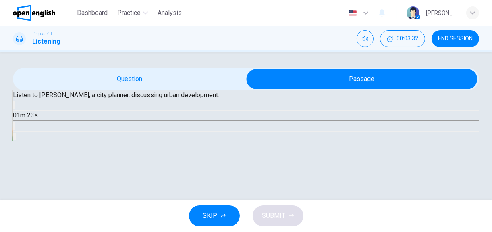
scroll to position [83, 0]
click at [15, 109] on button "button" at bounding box center [14, 105] width 2 height 8
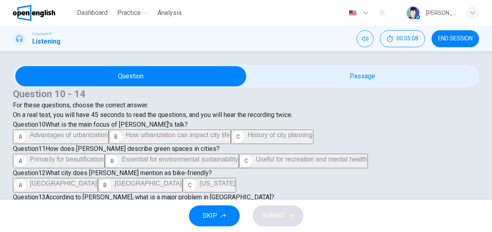
scroll to position [121, 0]
click at [153, 131] on span "How urbanization can impact city life" at bounding box center [178, 134] width 104 height 7
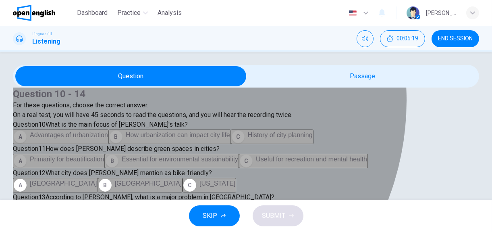
click at [256, 156] on span "Useful for recreation and mental health" at bounding box center [311, 159] width 111 height 7
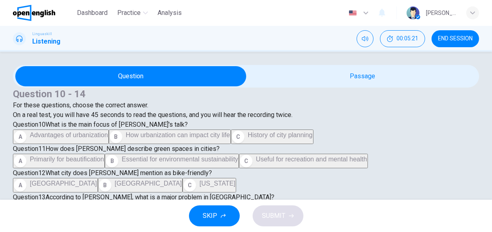
click at [115, 180] on span "Copenhagen" at bounding box center [148, 183] width 67 height 7
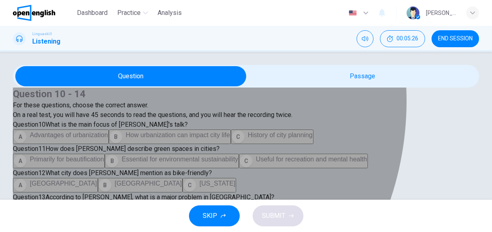
click at [167, 204] on span "Pollution and traffic due to cars" at bounding box center [211, 207] width 88 height 7
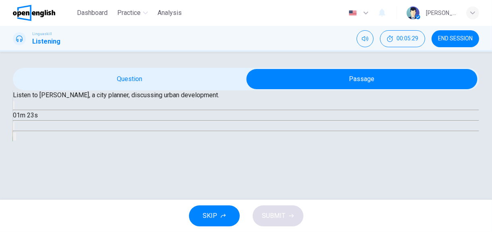
scroll to position [83, 0]
click at [14, 107] on icon "button" at bounding box center [14, 107] width 0 height 0
type input "**"
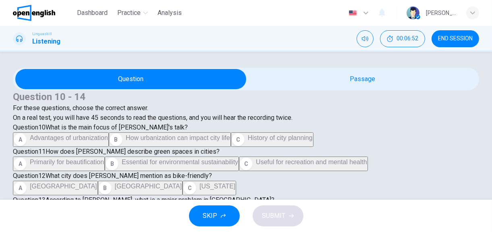
scroll to position [524, 0]
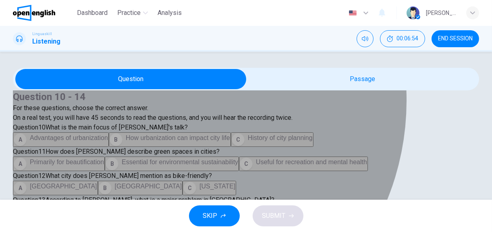
click at [151, 231] on span "To balance development and sustainability" at bounding box center [90, 234] width 121 height 7
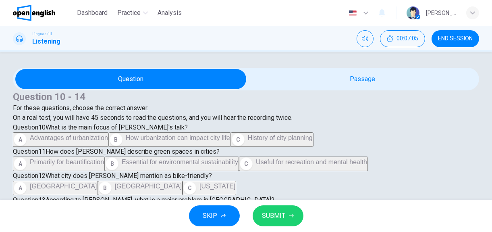
scroll to position [54, 0]
click at [280, 213] on button "SUBMIT" at bounding box center [278, 215] width 51 height 21
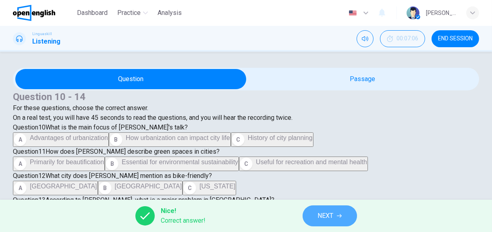
click at [315, 211] on button "NEXT" at bounding box center [330, 215] width 54 height 21
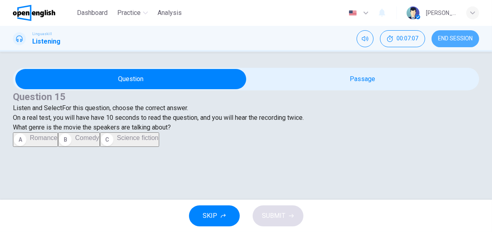
click at [465, 36] on span "END SESSION" at bounding box center [455, 38] width 35 height 6
